Goal: Check status: Check status

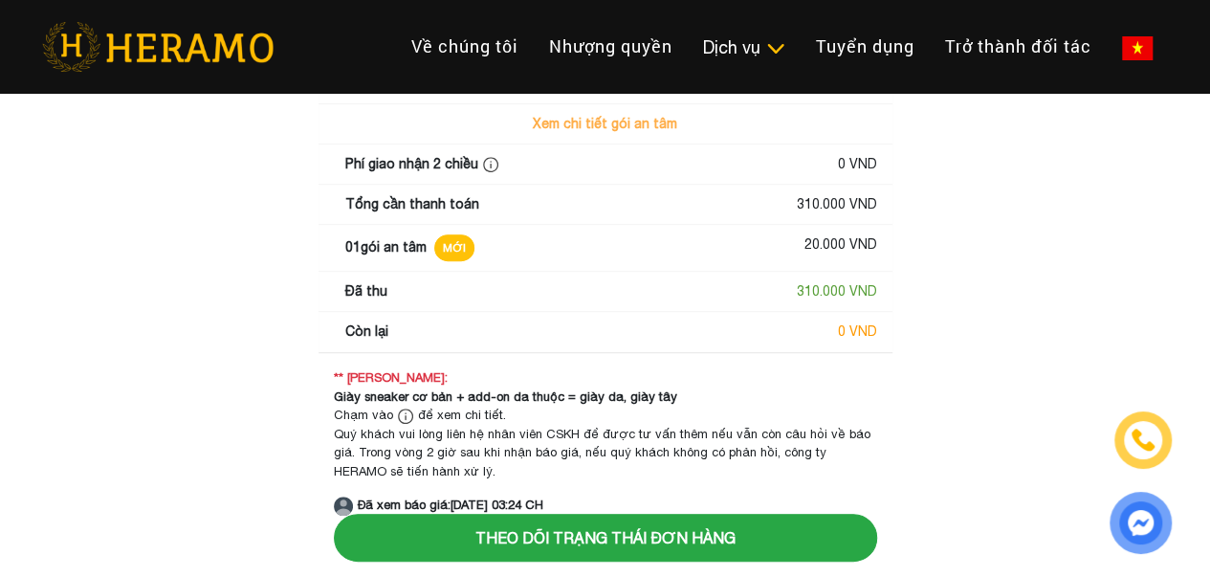
scroll to position [302, 0]
